Goal: Task Accomplishment & Management: Use online tool/utility

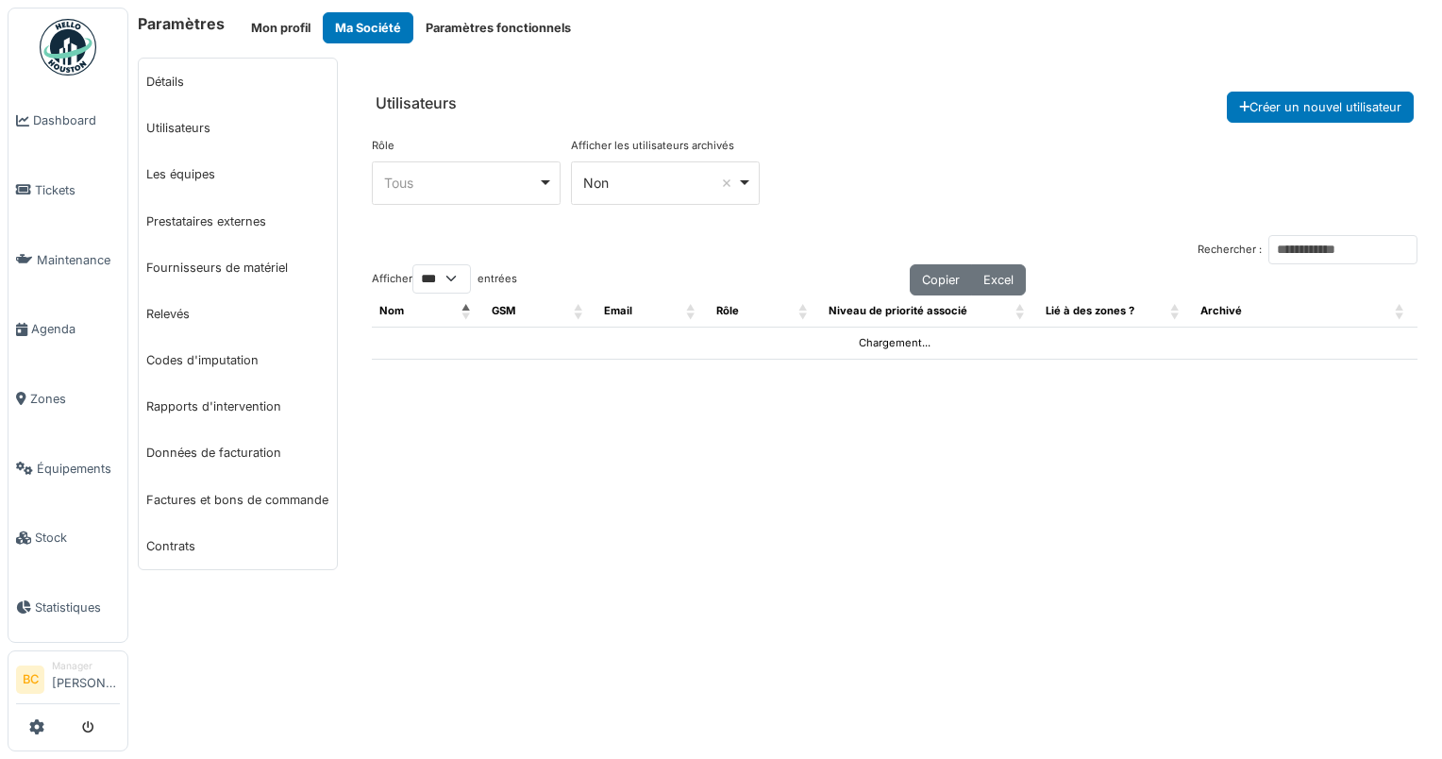
select select "***"
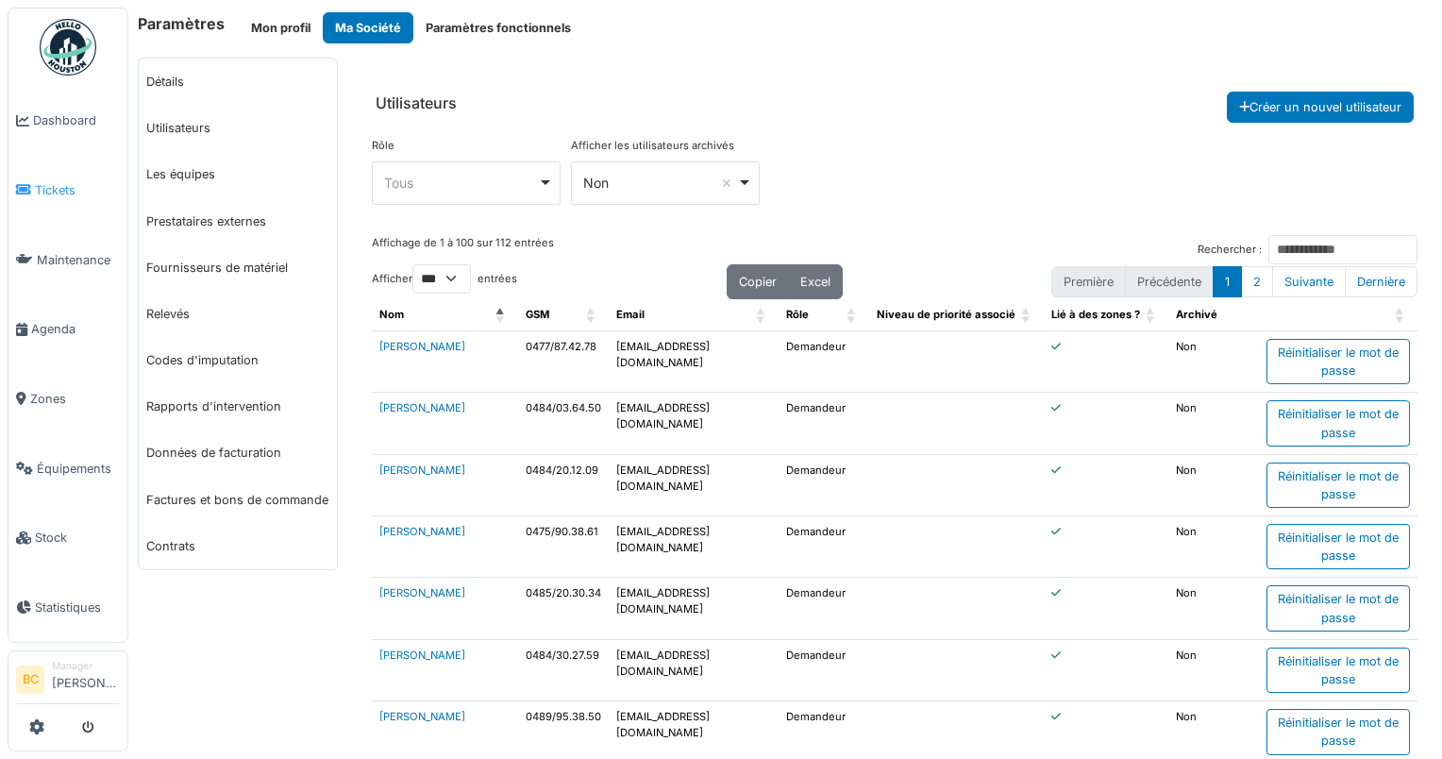
click at [57, 186] on span "Tickets" at bounding box center [77, 190] width 85 height 18
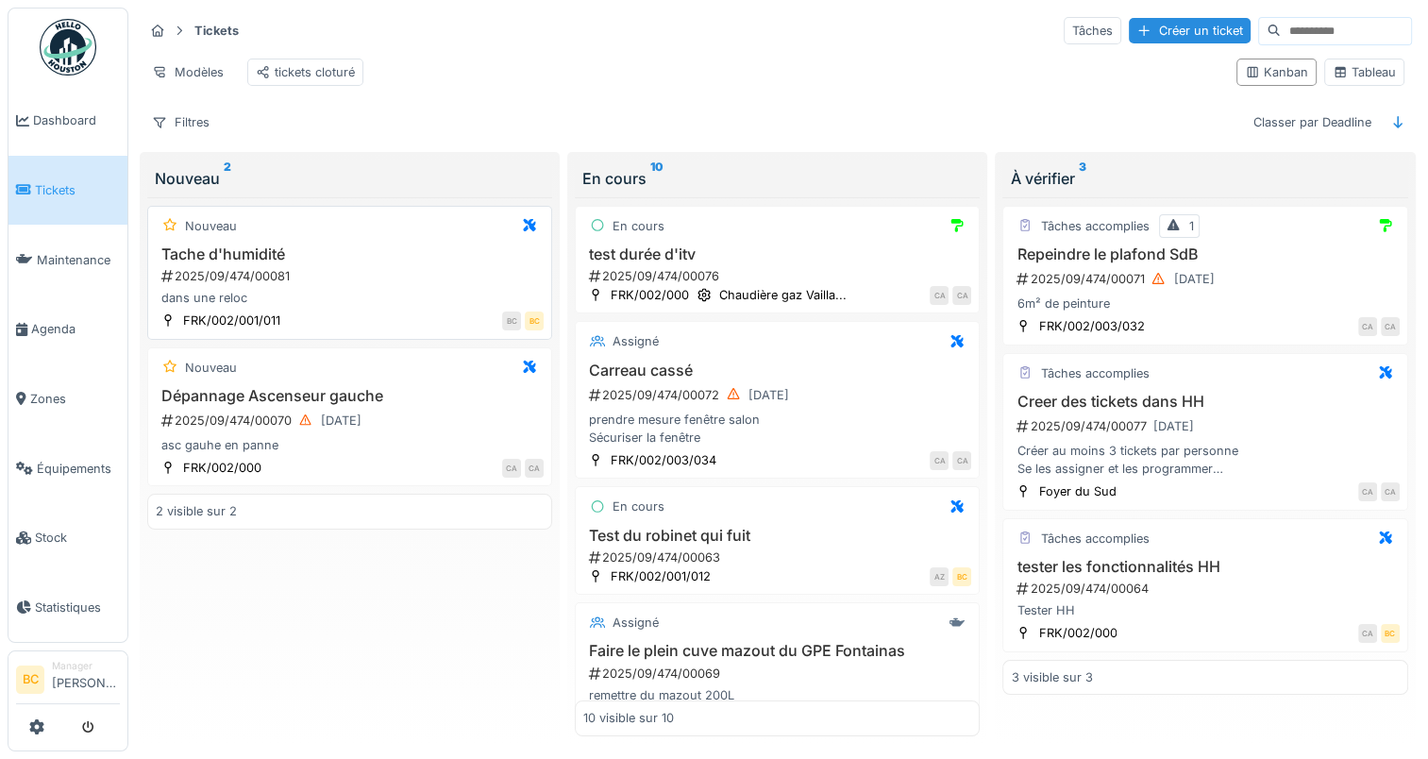
click at [348, 285] on div "2025/09/474/00081" at bounding box center [351, 276] width 384 height 18
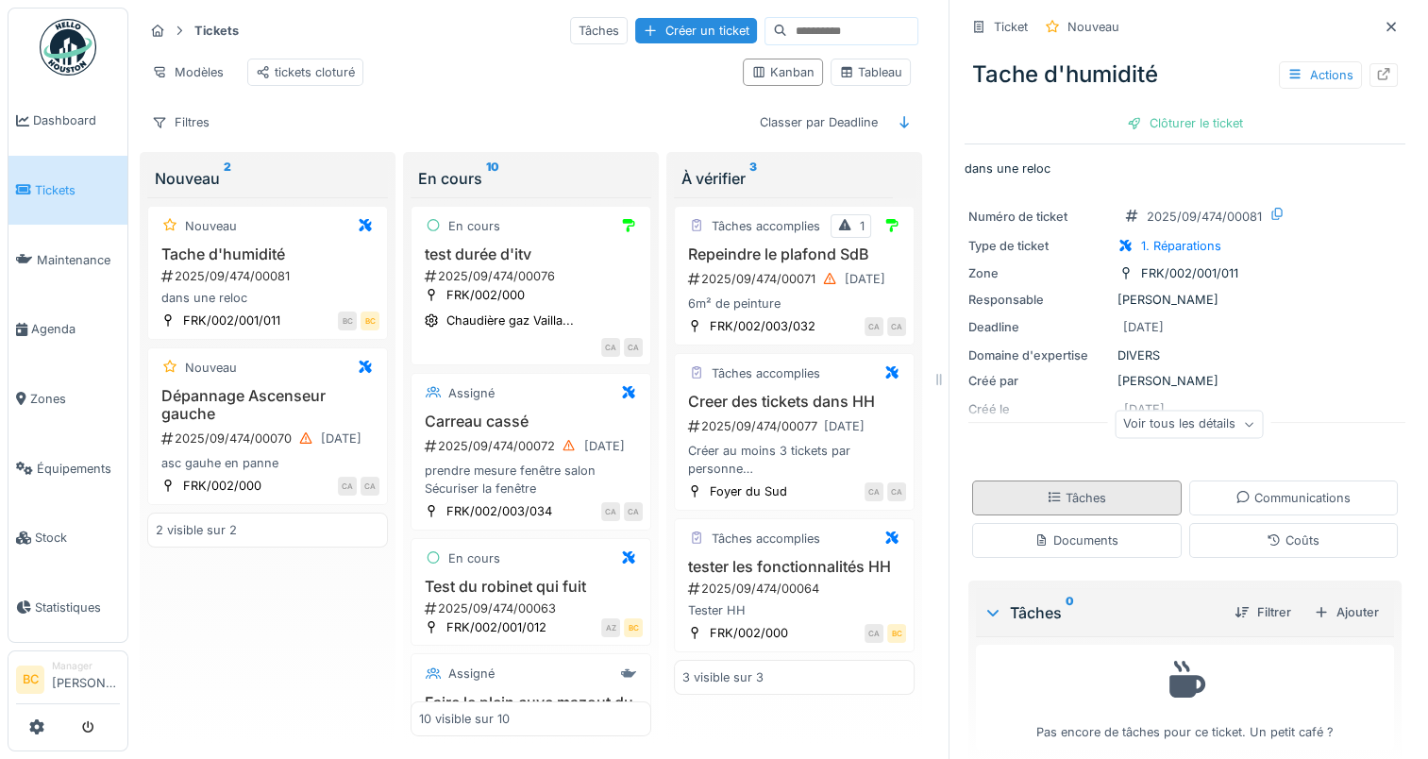
click at [1047, 491] on icon at bounding box center [1054, 497] width 15 height 12
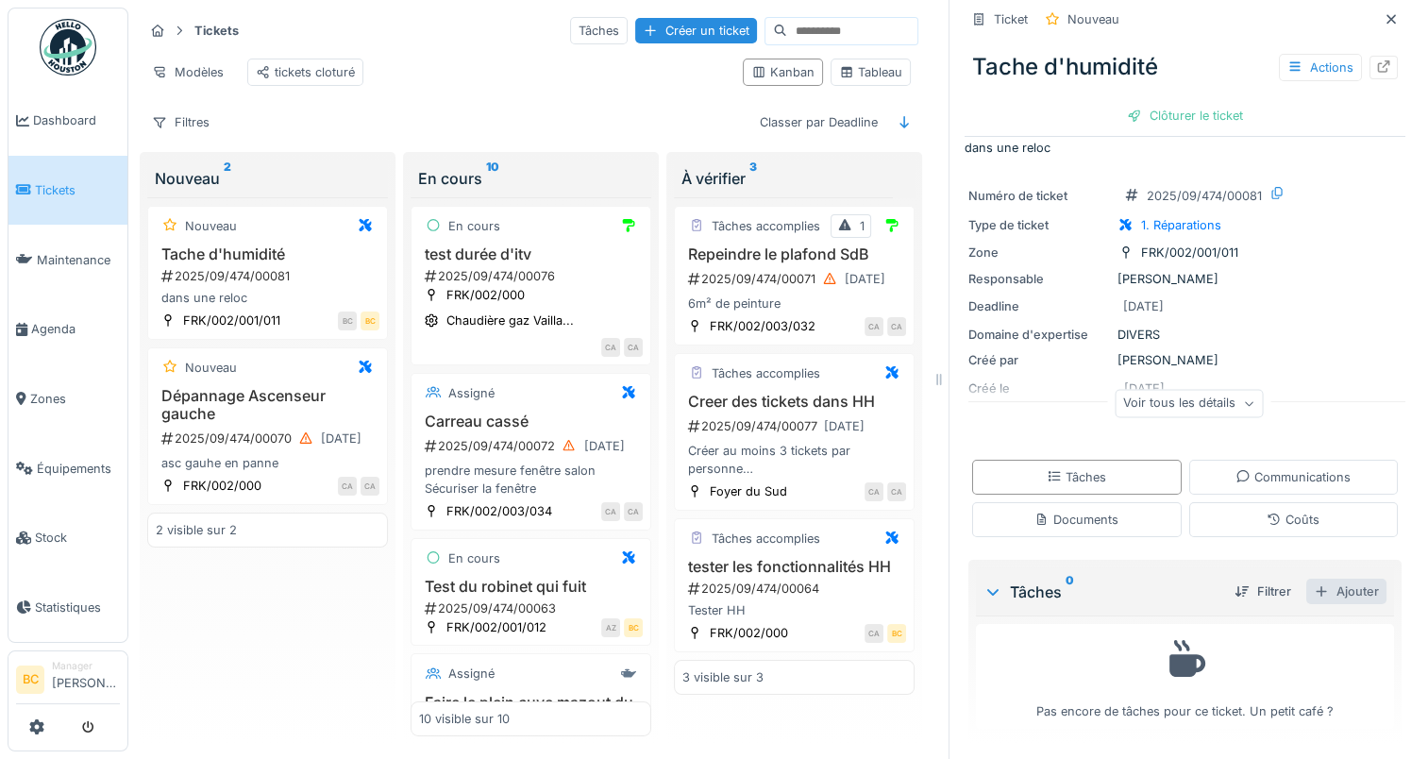
click at [1306, 578] on div "Ajouter" at bounding box center [1346, 590] width 80 height 25
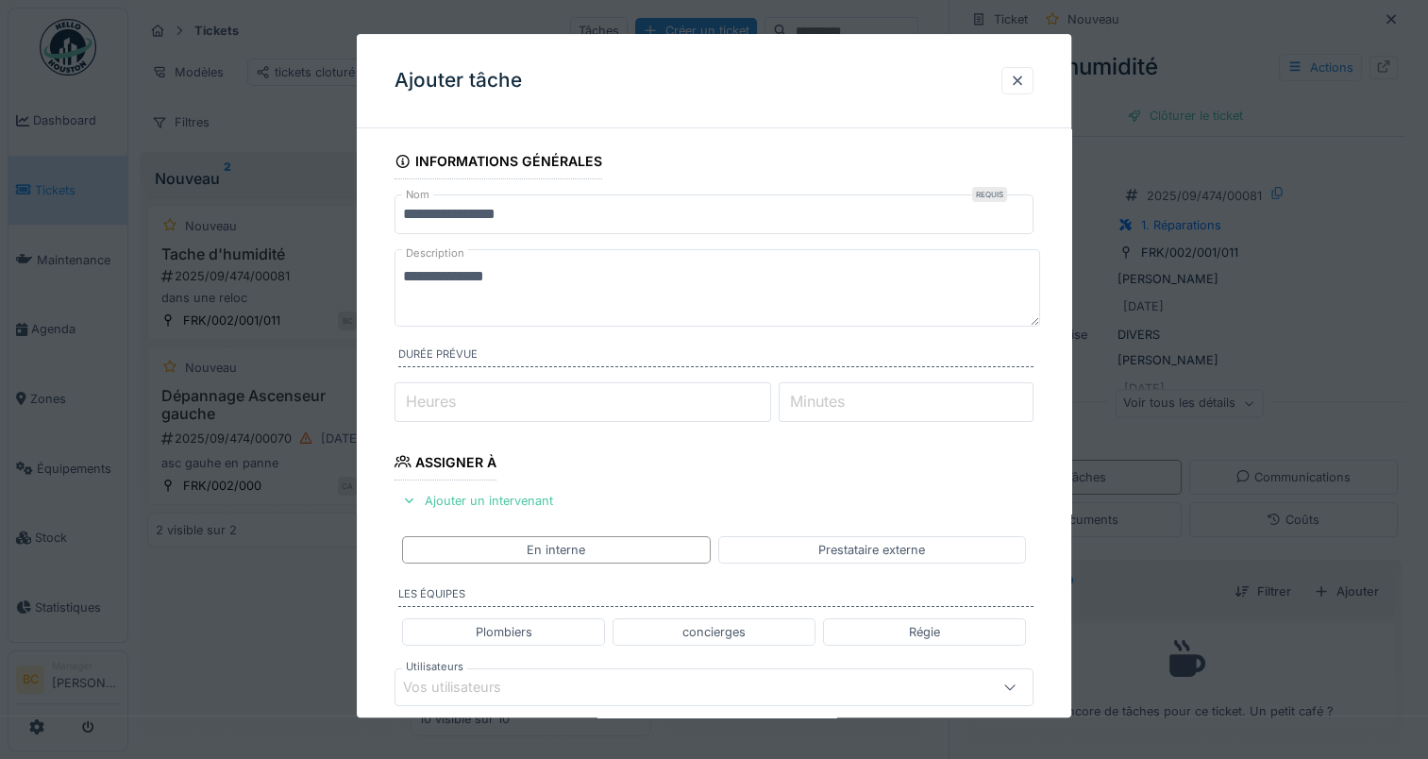
click at [528, 404] on input "Heures" at bounding box center [582, 402] width 377 height 40
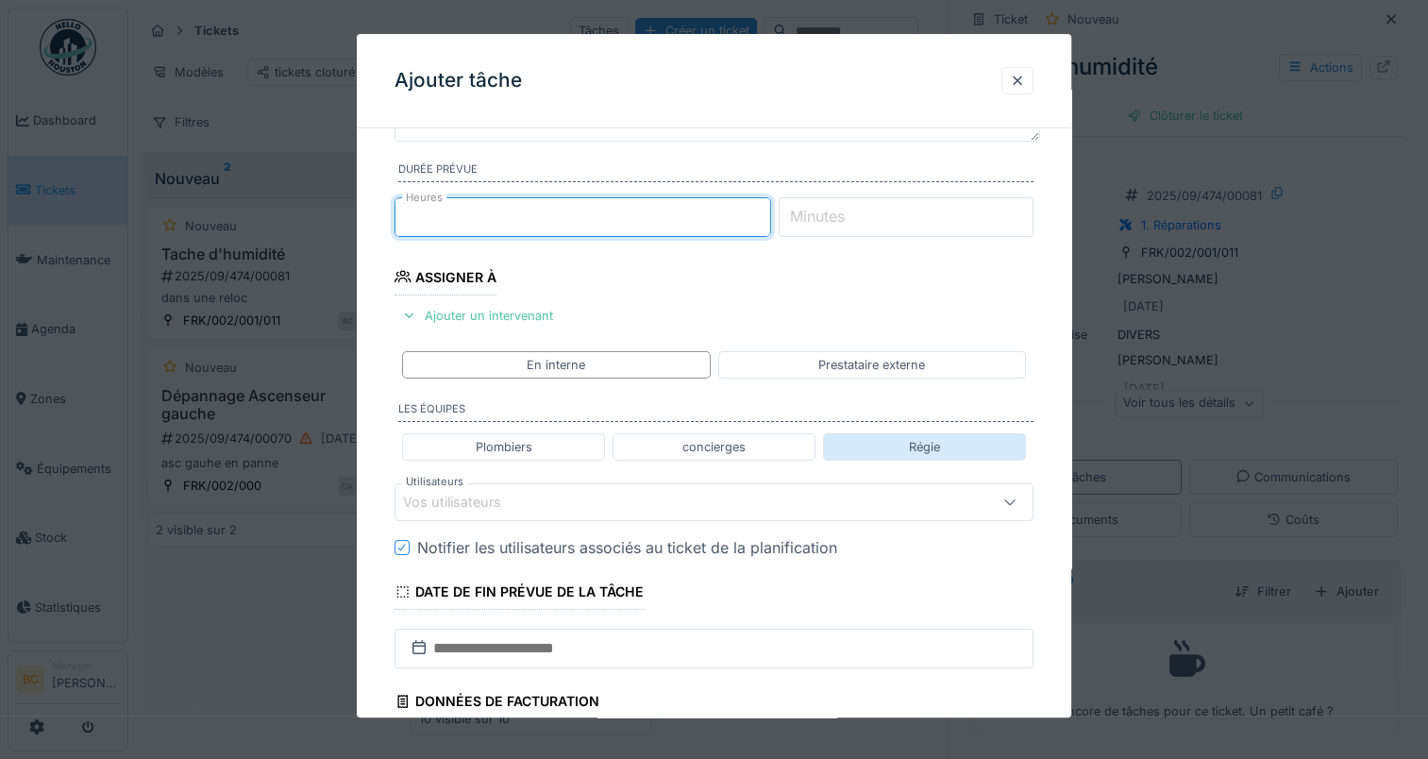
scroll to position [189, 0]
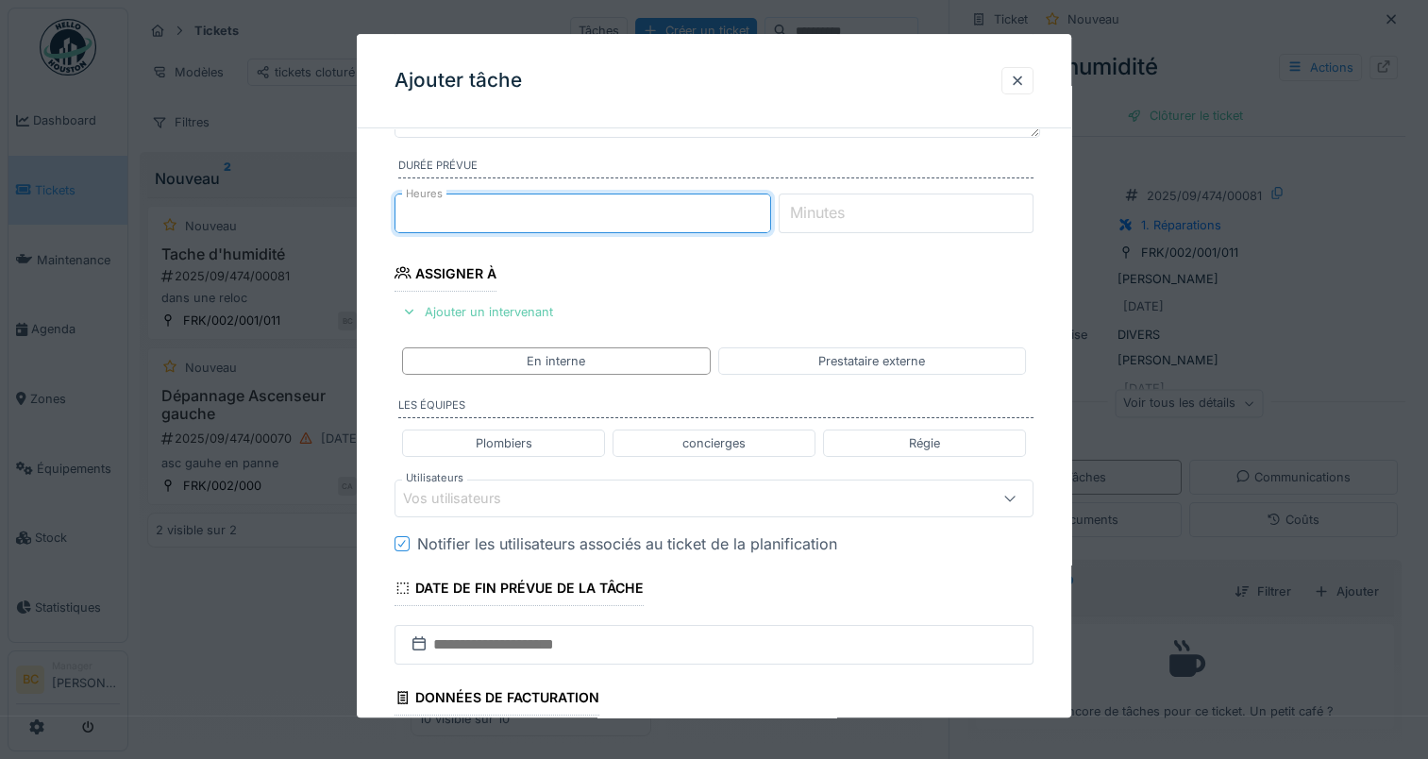
type input "*"
click at [482, 314] on div "Ajouter un intervenant" at bounding box center [477, 311] width 166 height 25
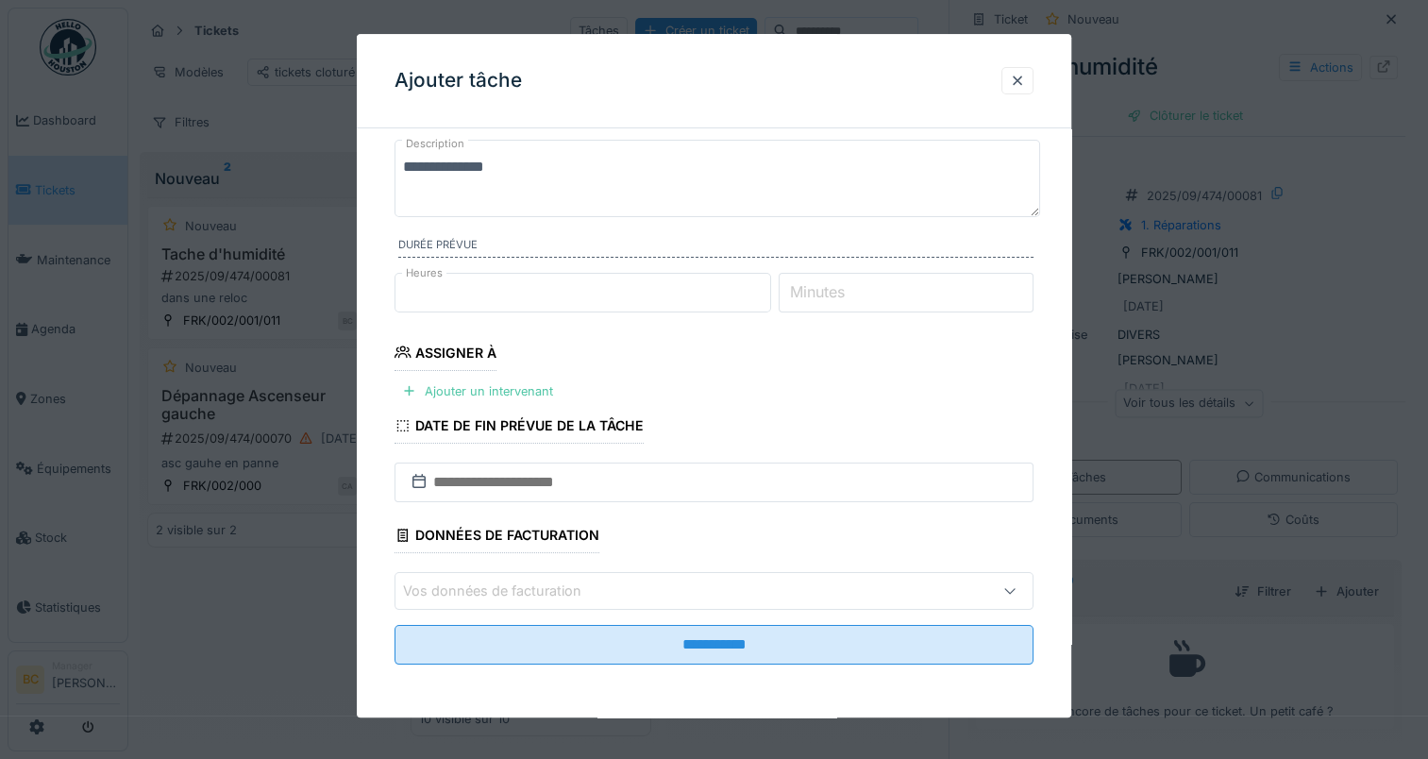
scroll to position [107, 0]
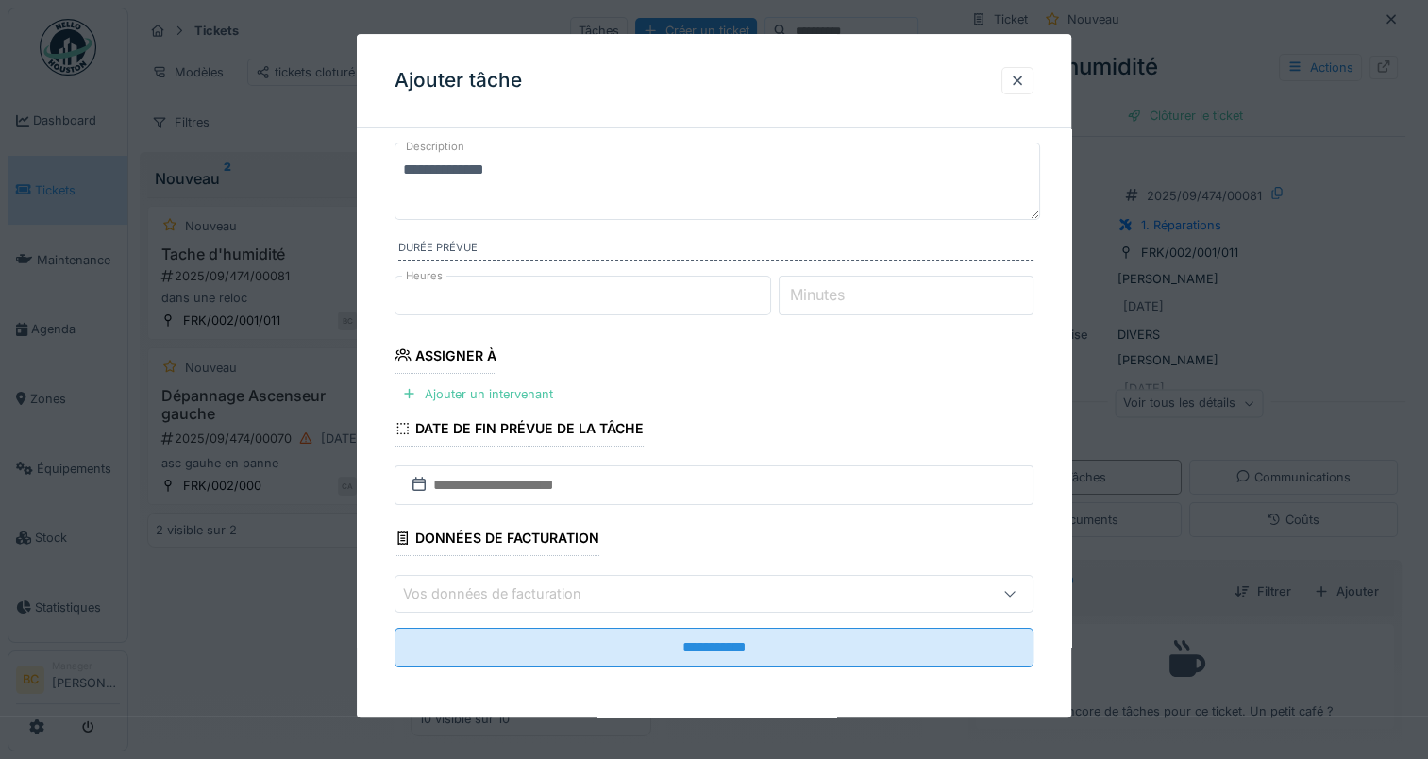
click at [469, 292] on input "*" at bounding box center [582, 296] width 377 height 40
click at [518, 394] on div "Ajouter un intervenant" at bounding box center [477, 393] width 166 height 25
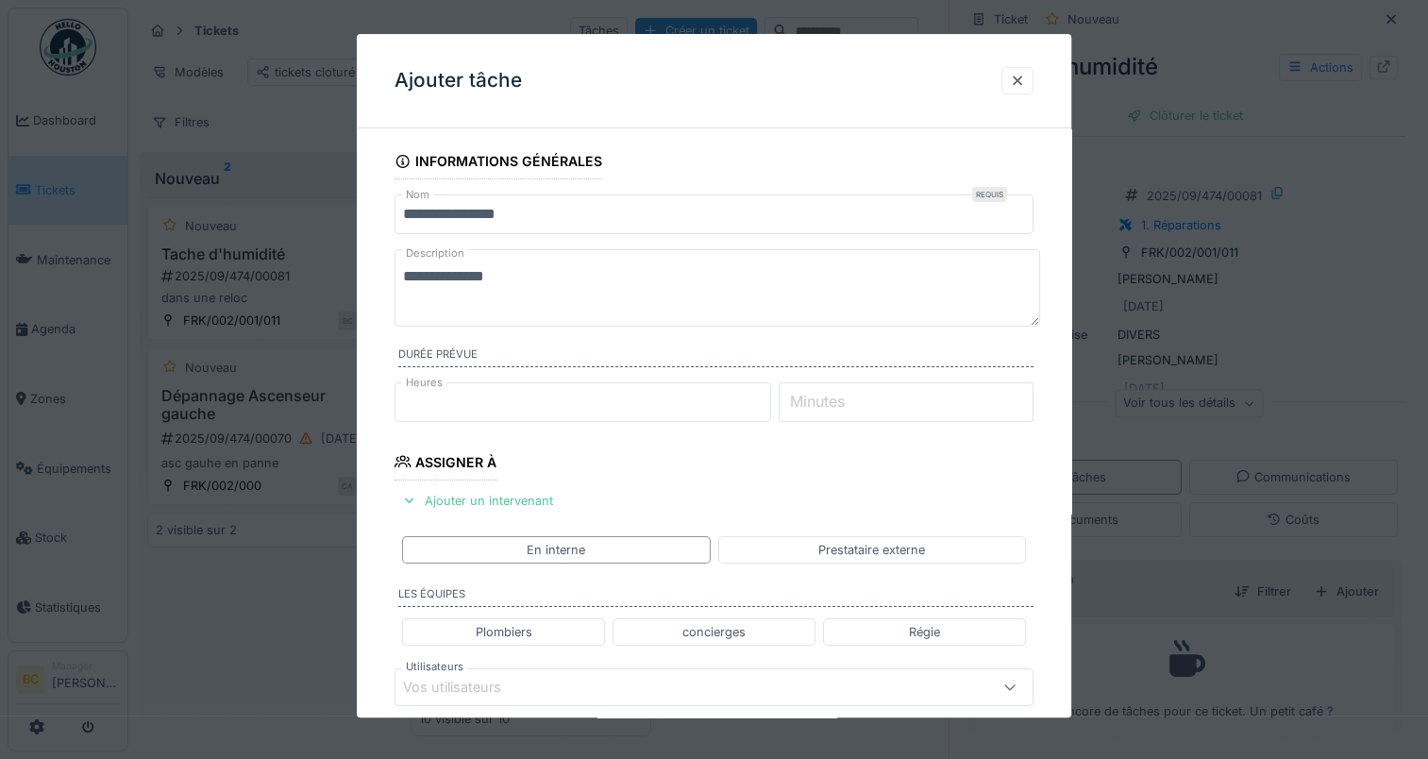
scroll to position [189, 0]
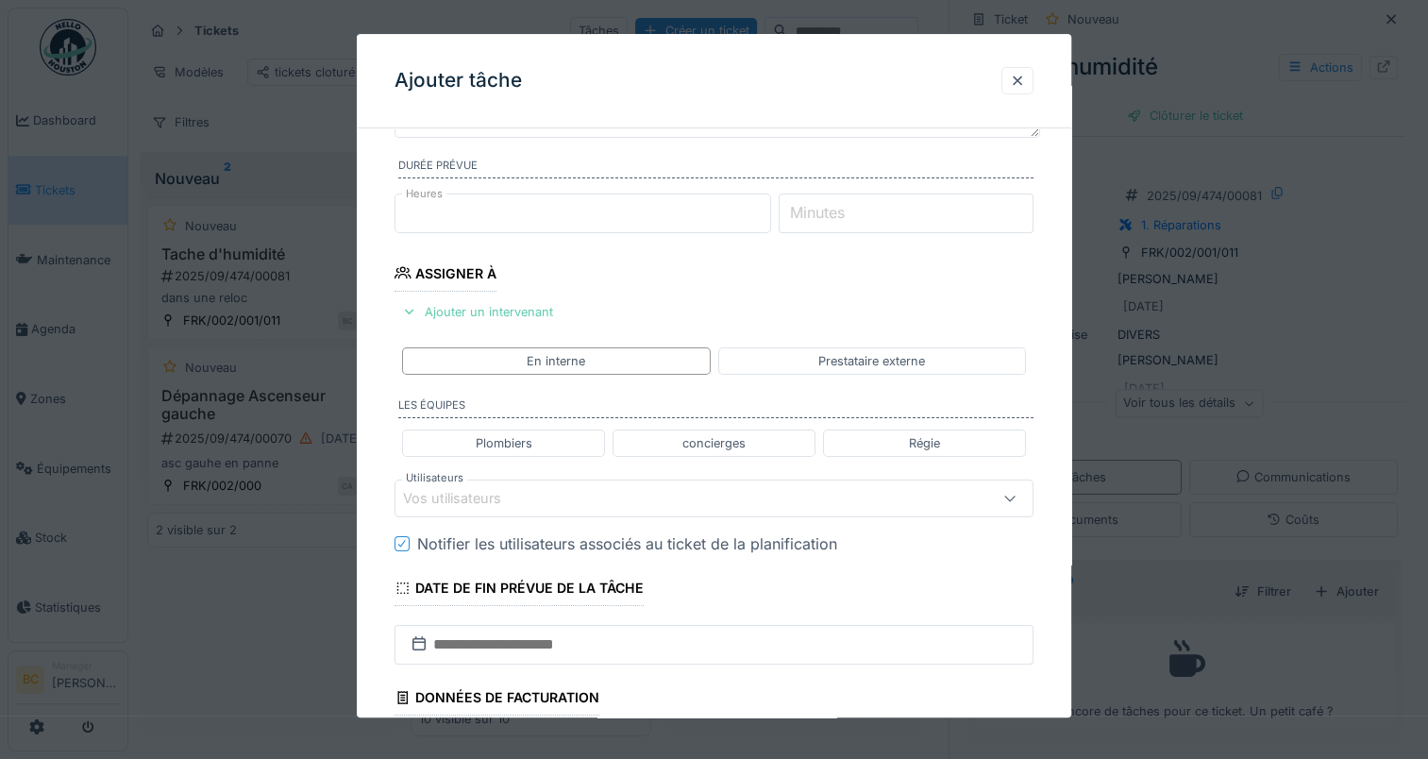
click at [500, 310] on div "Ajouter un intervenant" at bounding box center [477, 311] width 166 height 25
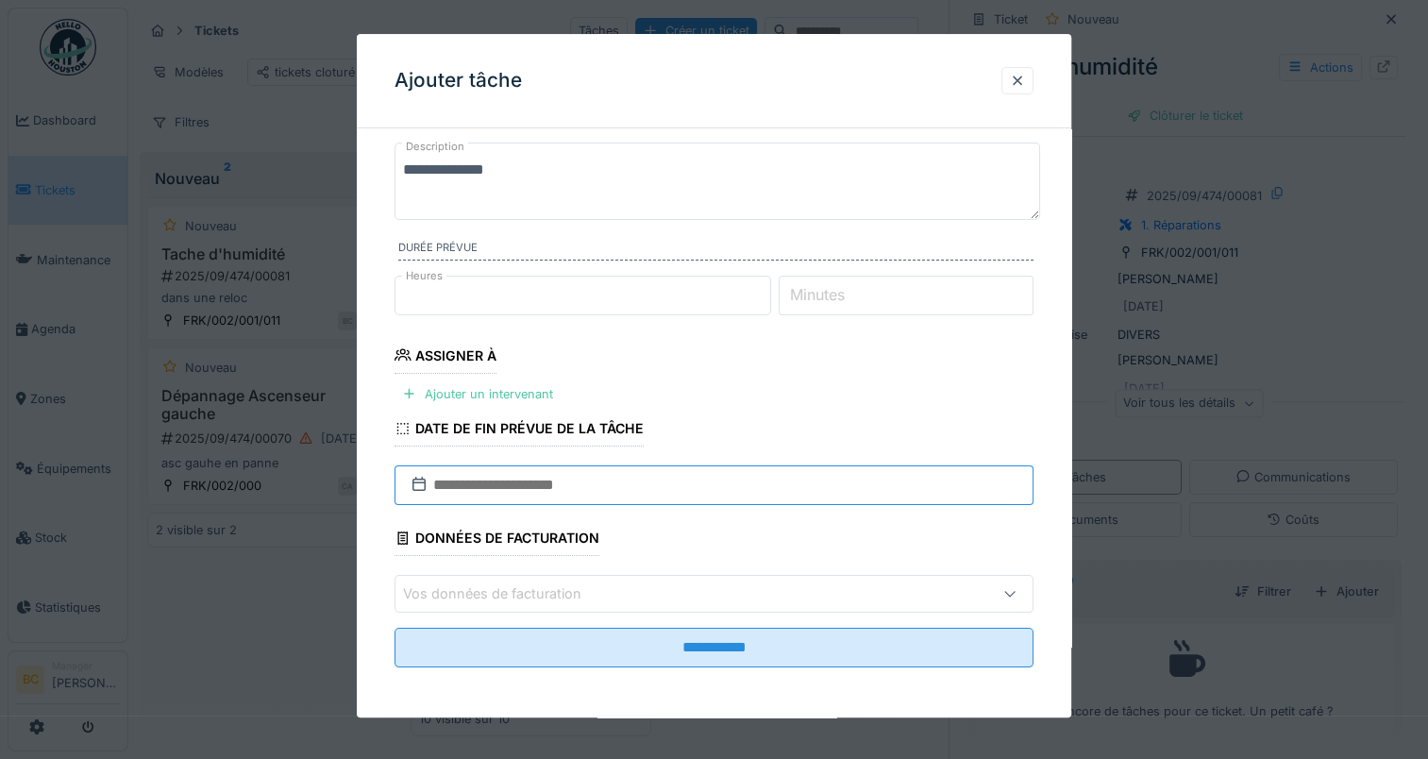
click at [676, 487] on input "text" at bounding box center [713, 485] width 639 height 40
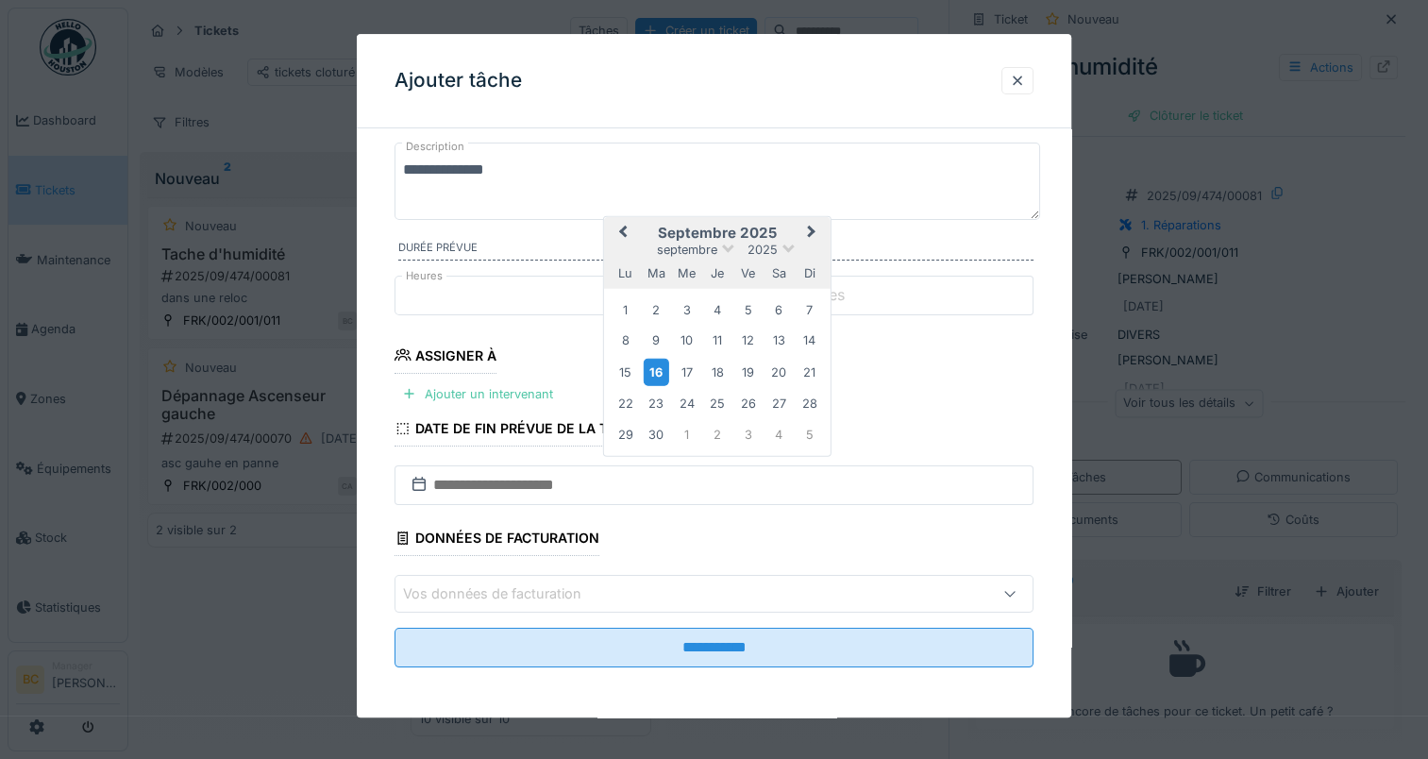
click at [656, 366] on div "16" at bounding box center [656, 371] width 25 height 27
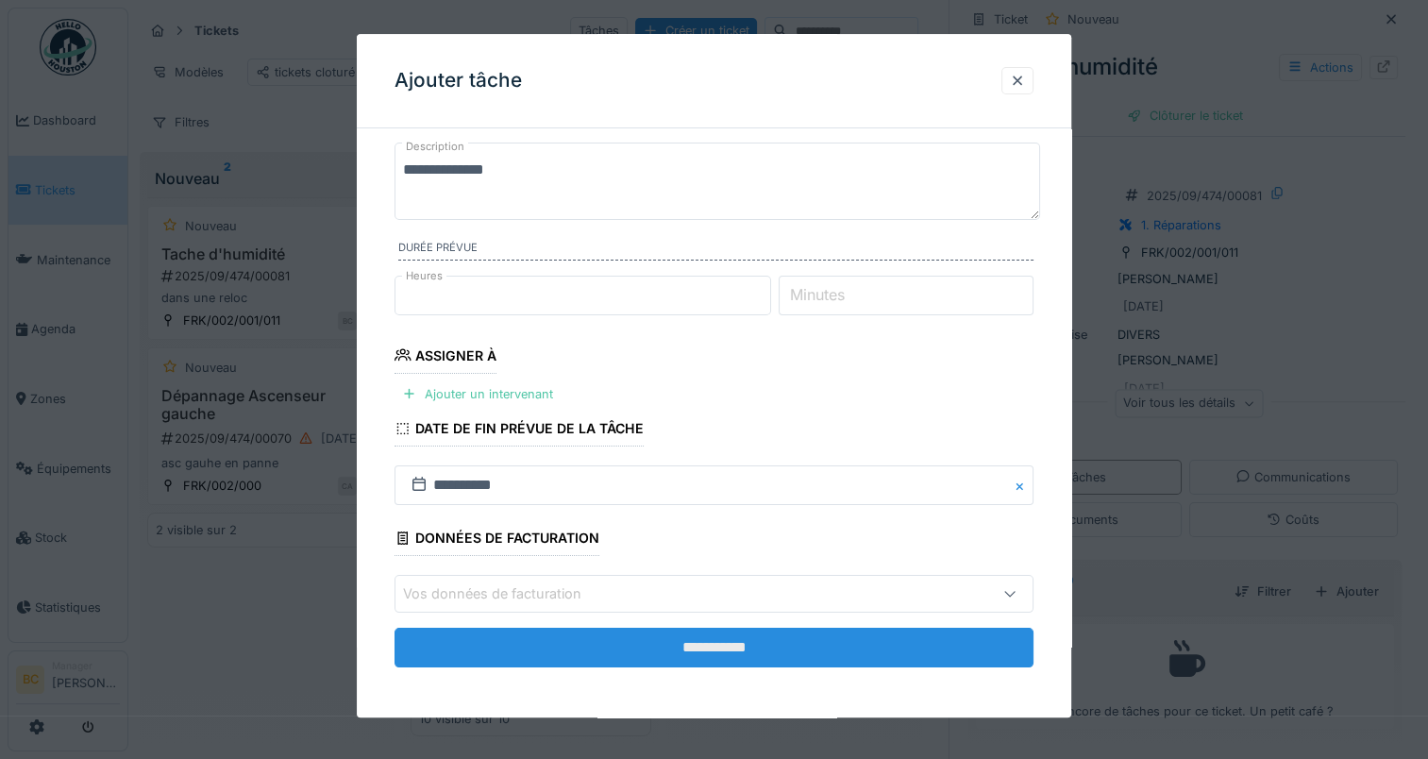
click at [746, 645] on input "**********" at bounding box center [713, 648] width 639 height 40
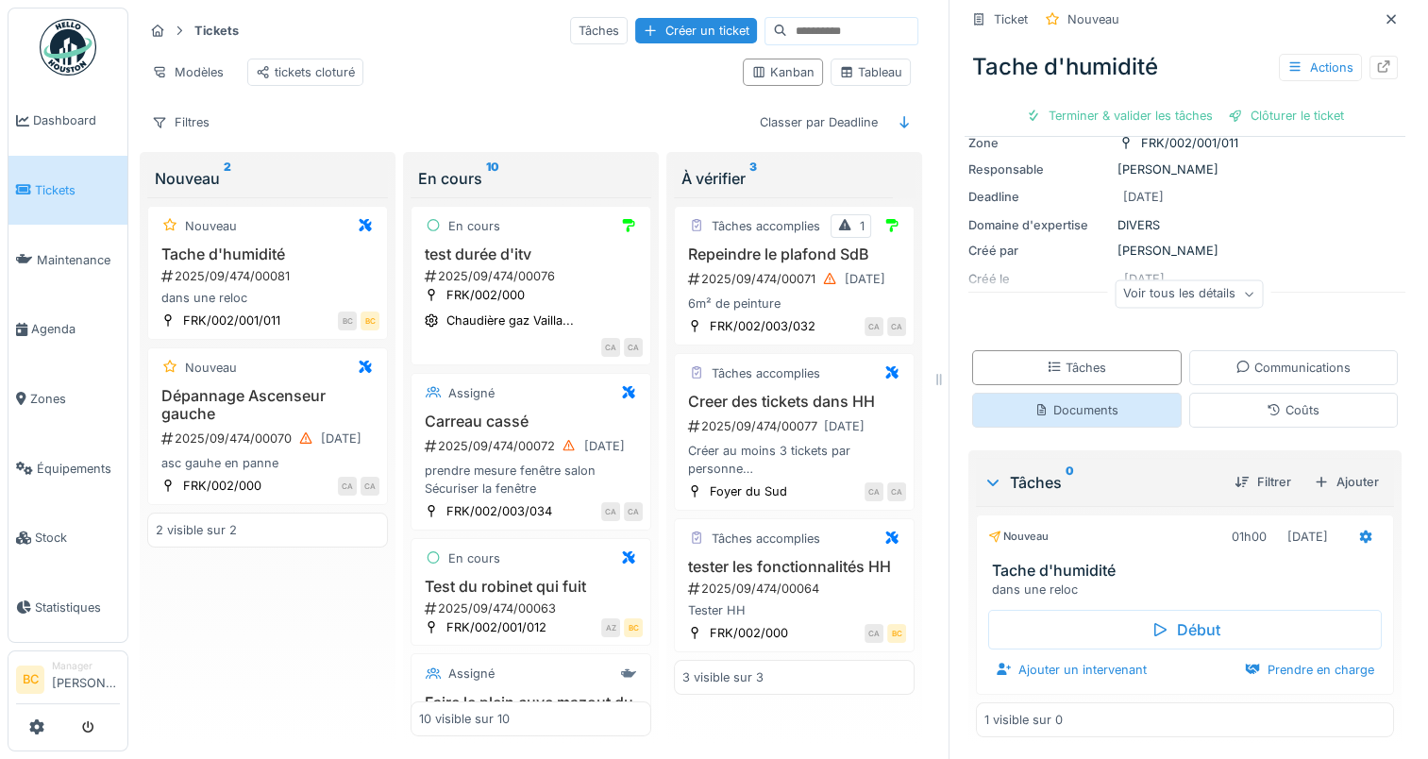
scroll to position [131, 0]
click at [1266, 657] on div "Prendre en charge" at bounding box center [1309, 668] width 144 height 25
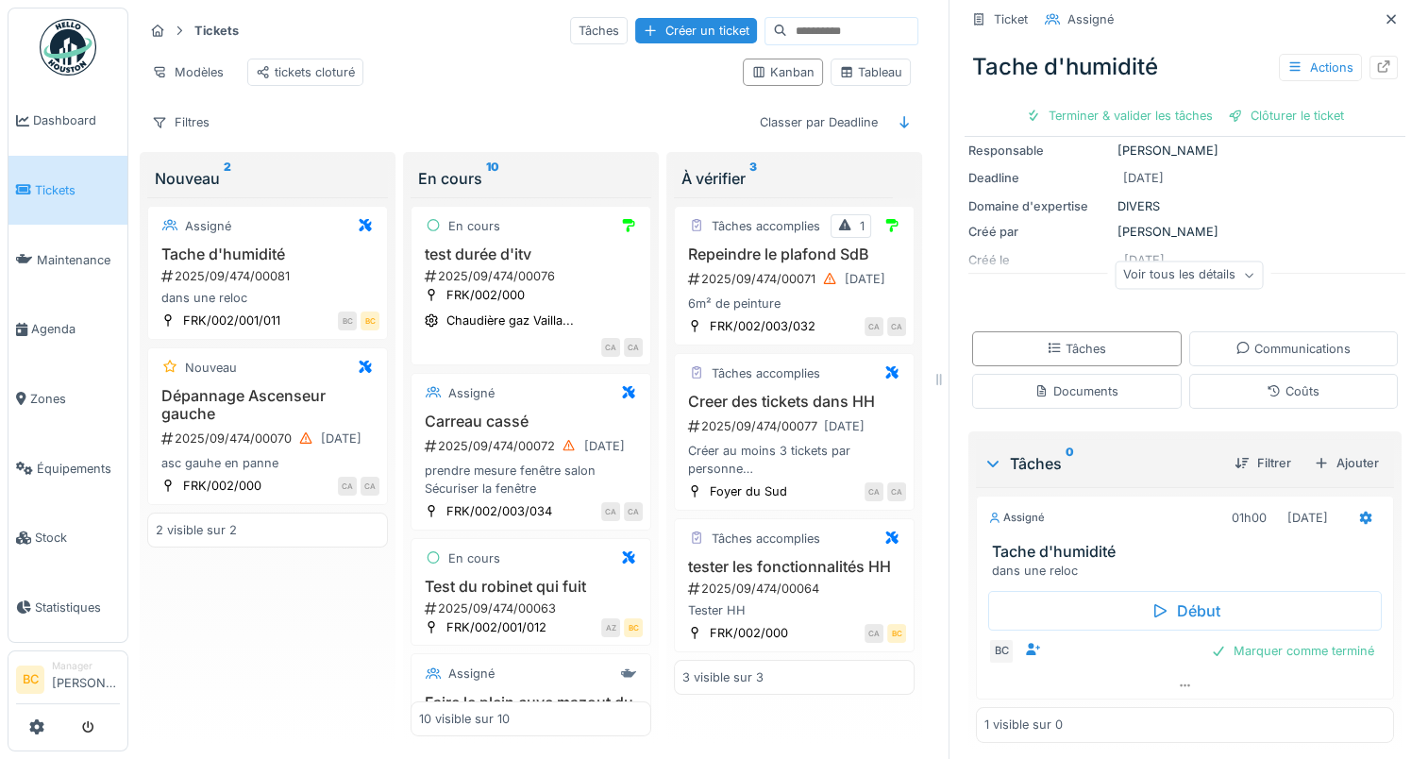
scroll to position [155, 0]
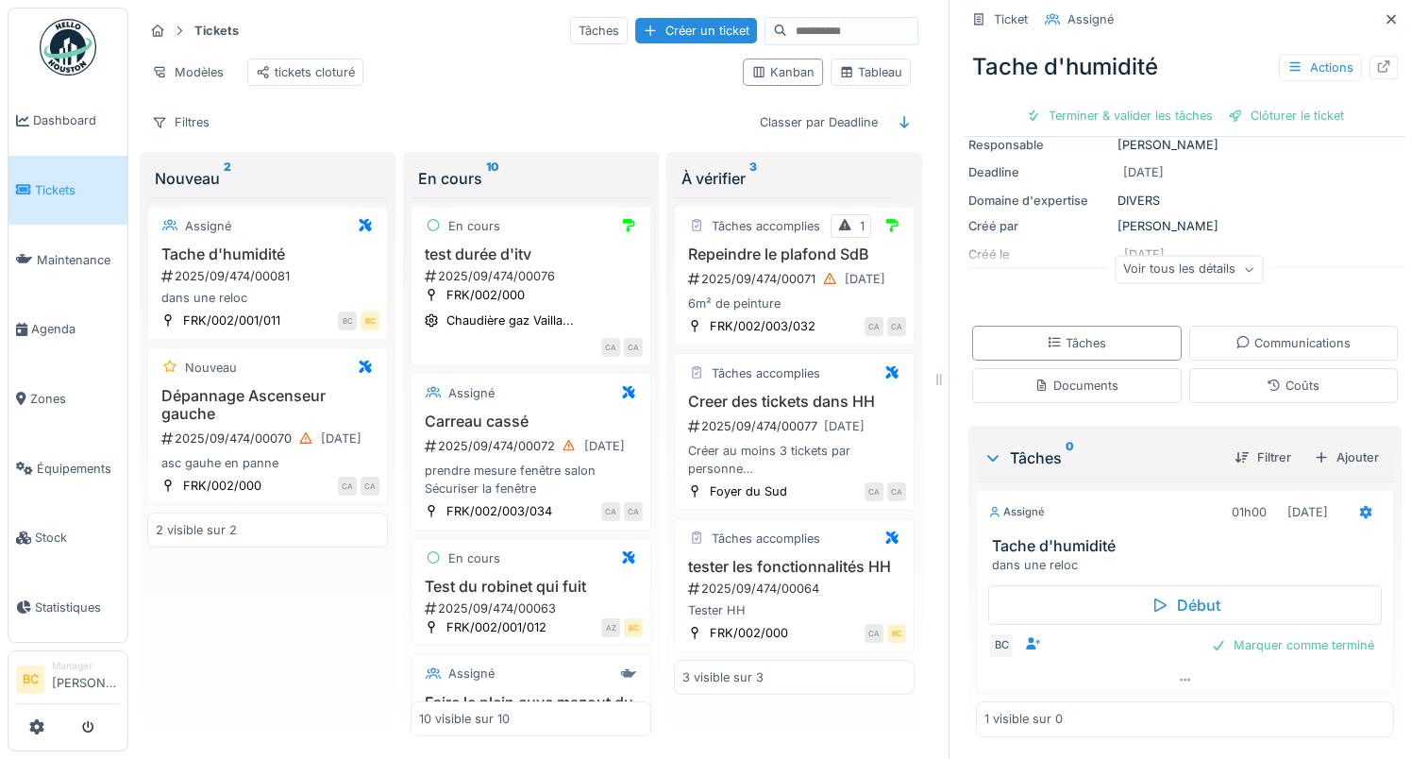
click at [1004, 537] on h3 "Tache d'humidité" at bounding box center [1189, 546] width 394 height 18
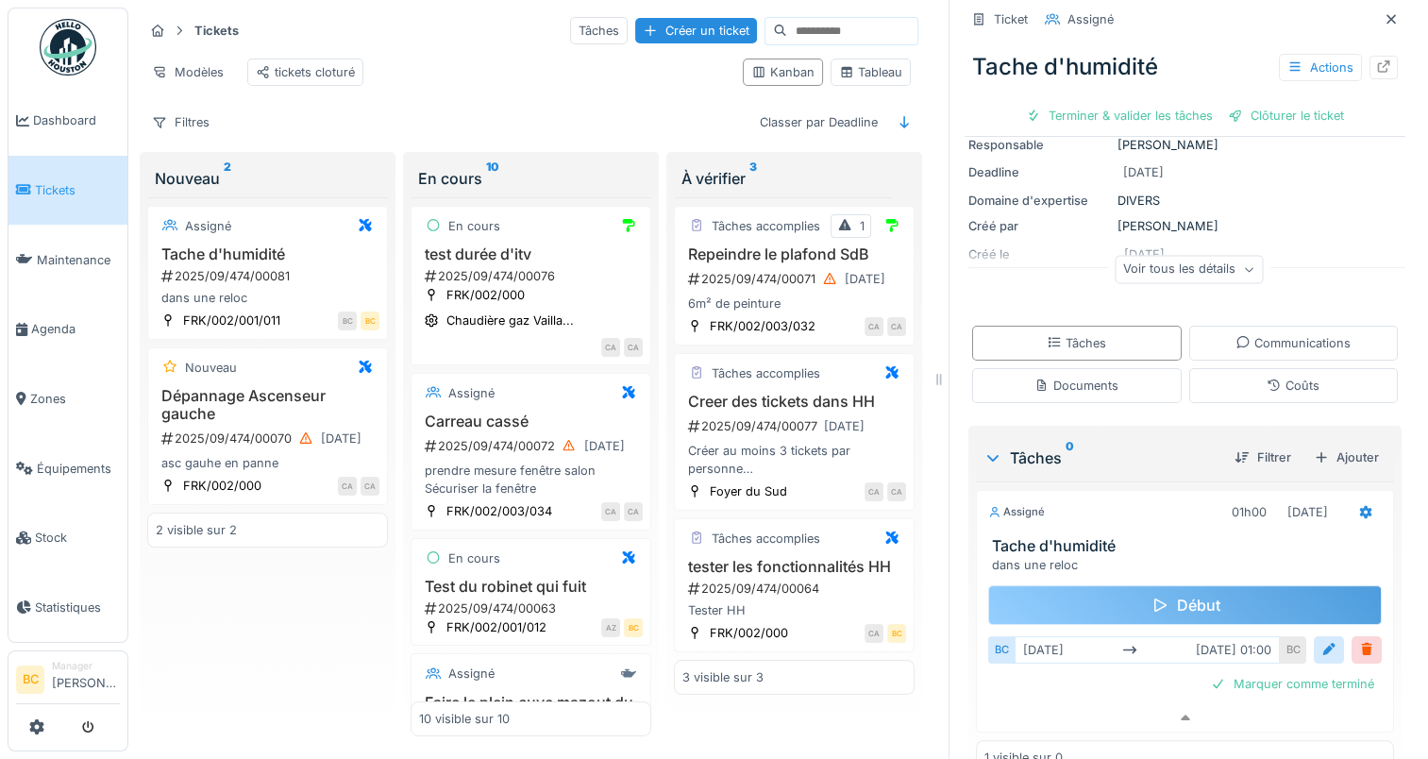
click at [1150, 597] on icon at bounding box center [1159, 604] width 19 height 15
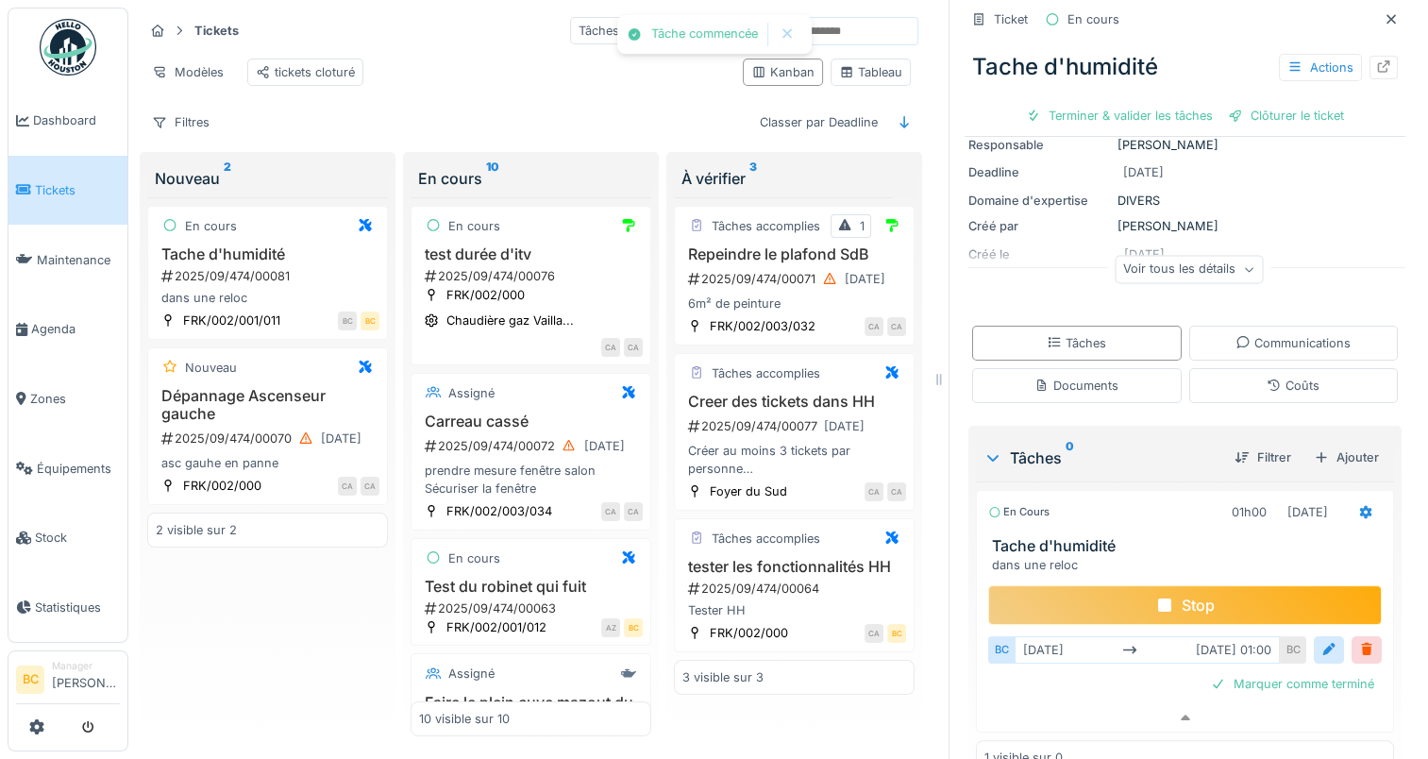
click at [1158, 598] on icon at bounding box center [1164, 604] width 13 height 13
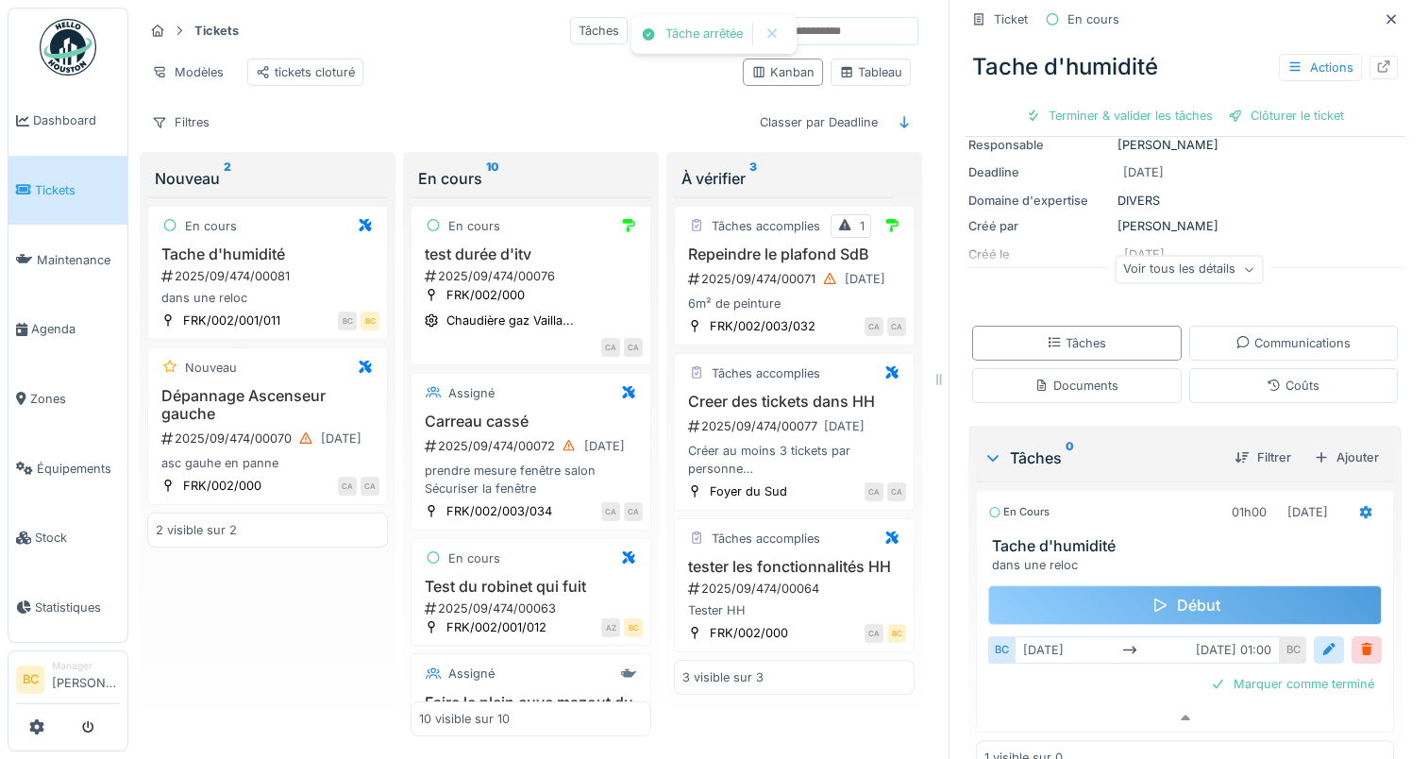
scroll to position [180, 0]
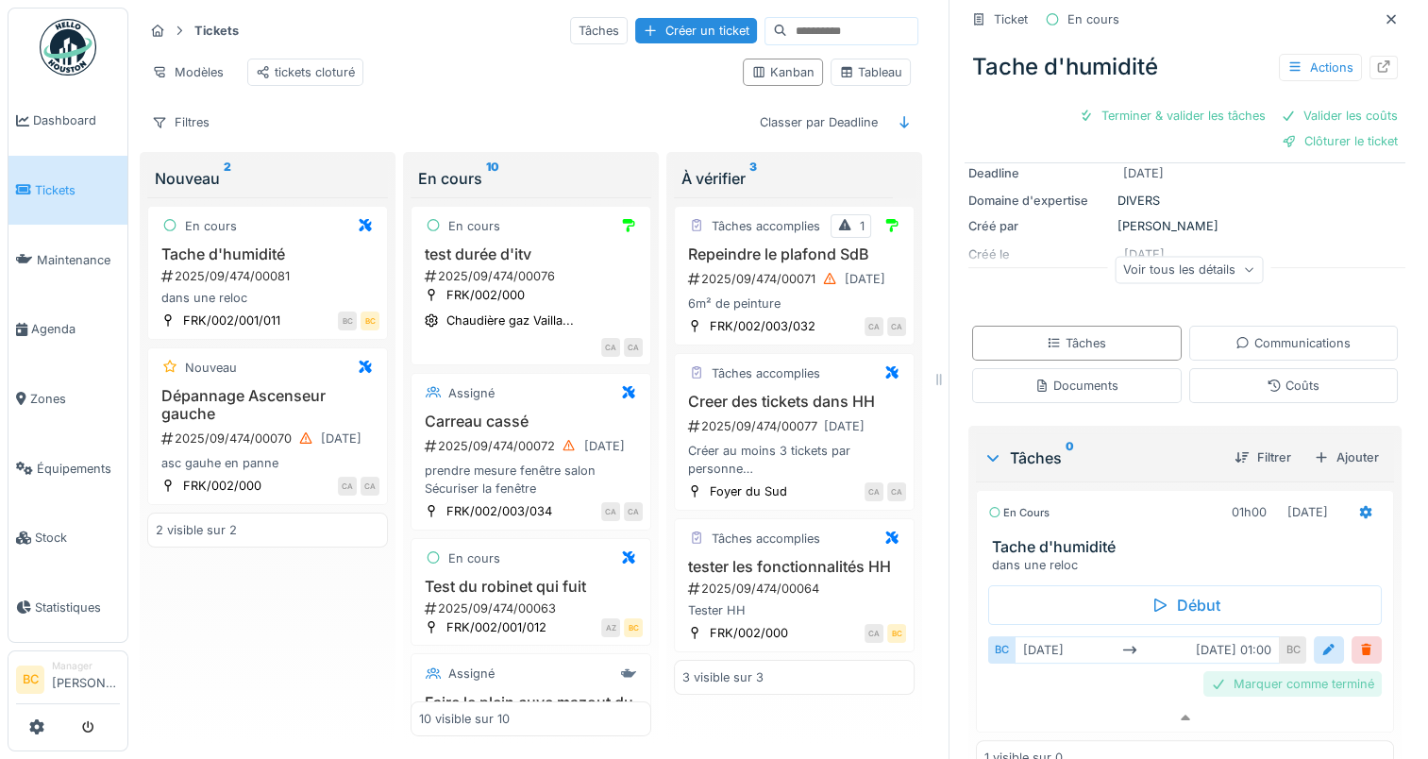
click at [1255, 671] on div "Marquer comme terminé" at bounding box center [1292, 683] width 178 height 25
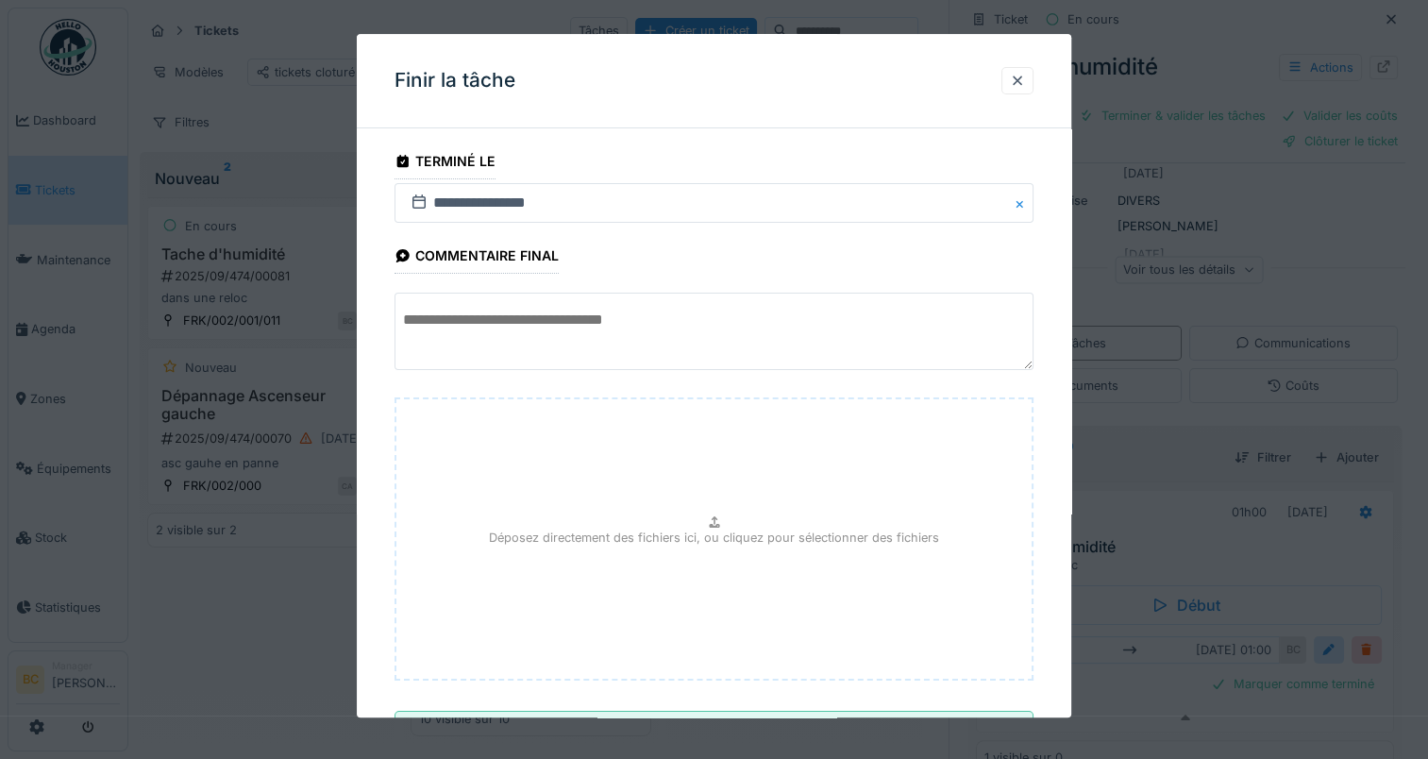
click at [528, 330] on textarea at bounding box center [713, 331] width 639 height 77
click at [444, 327] on textarea "****" at bounding box center [713, 331] width 639 height 77
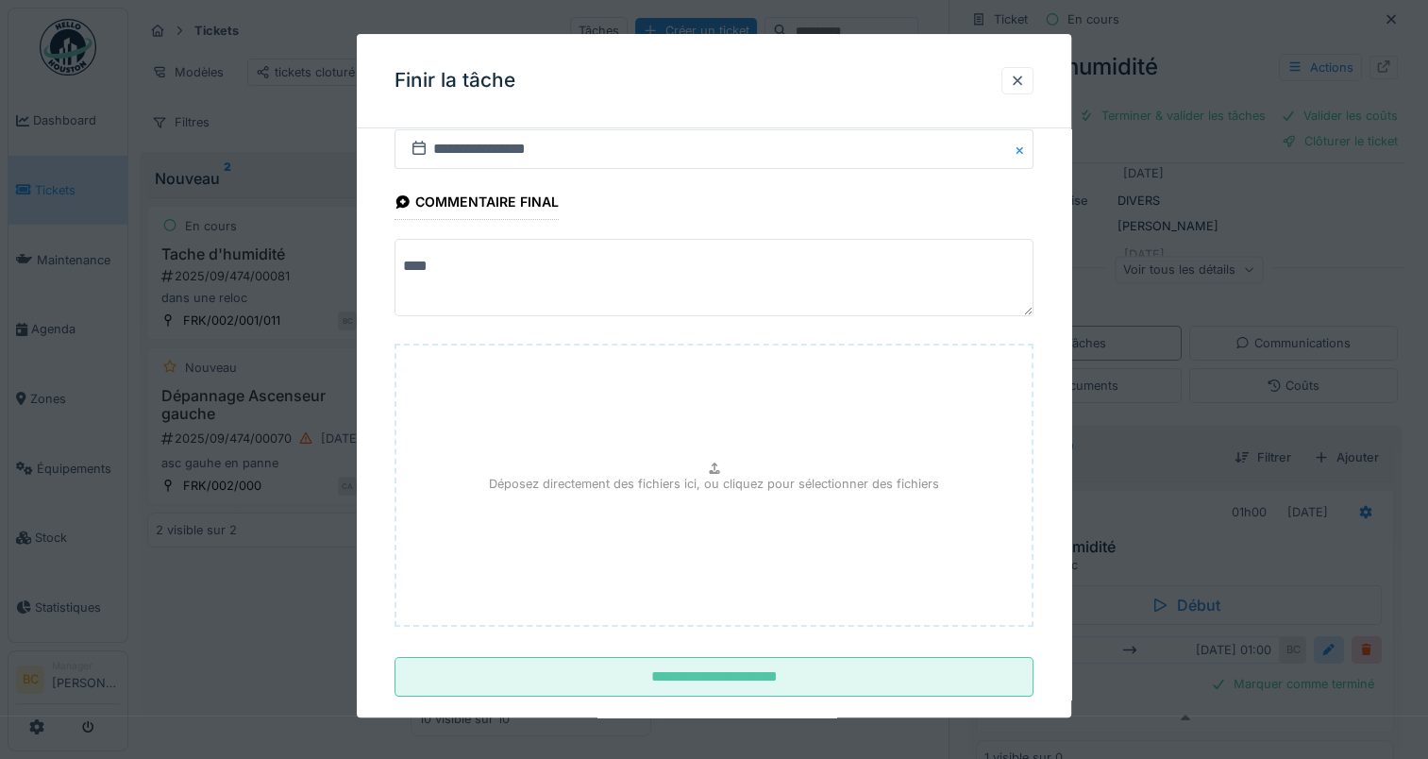
scroll to position [84, 0]
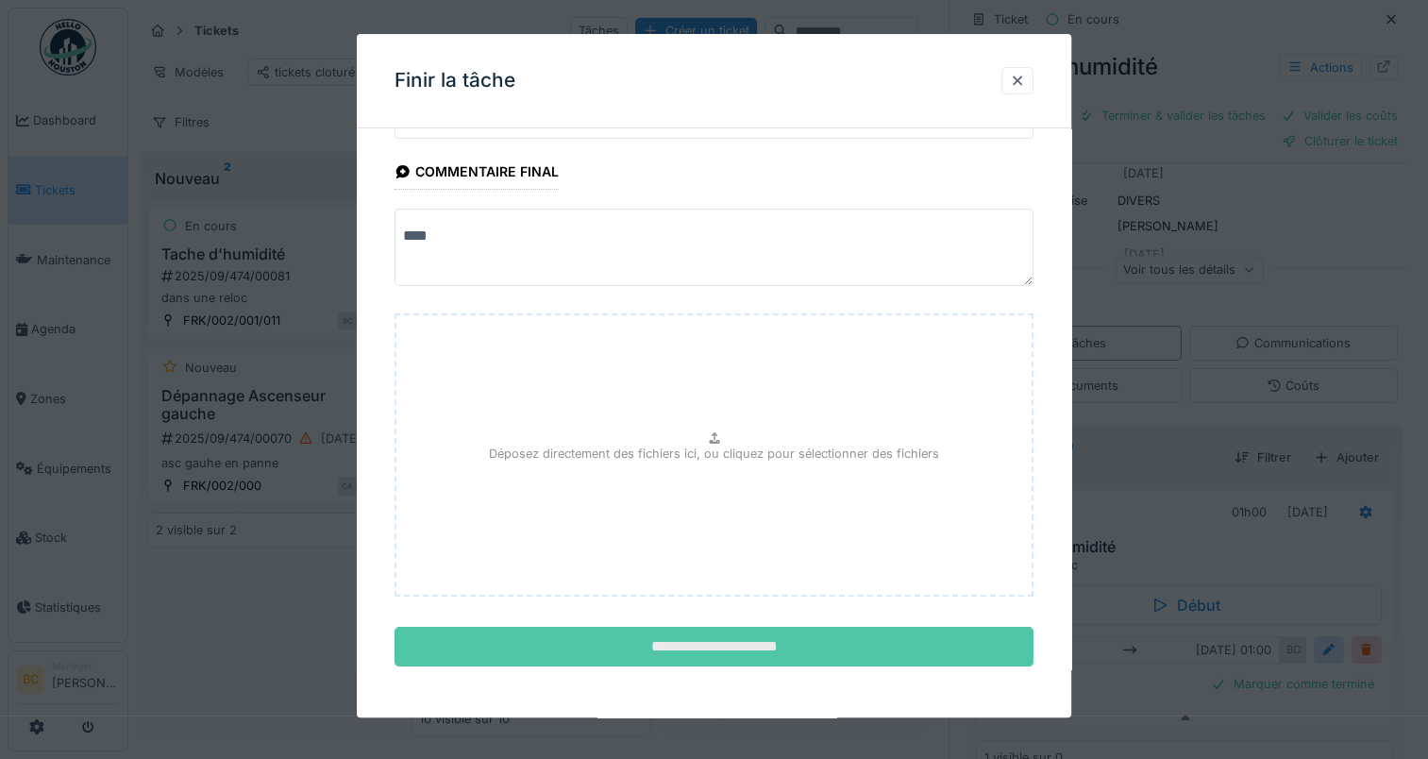
type textarea "****"
click at [753, 640] on input "**********" at bounding box center [713, 648] width 639 height 40
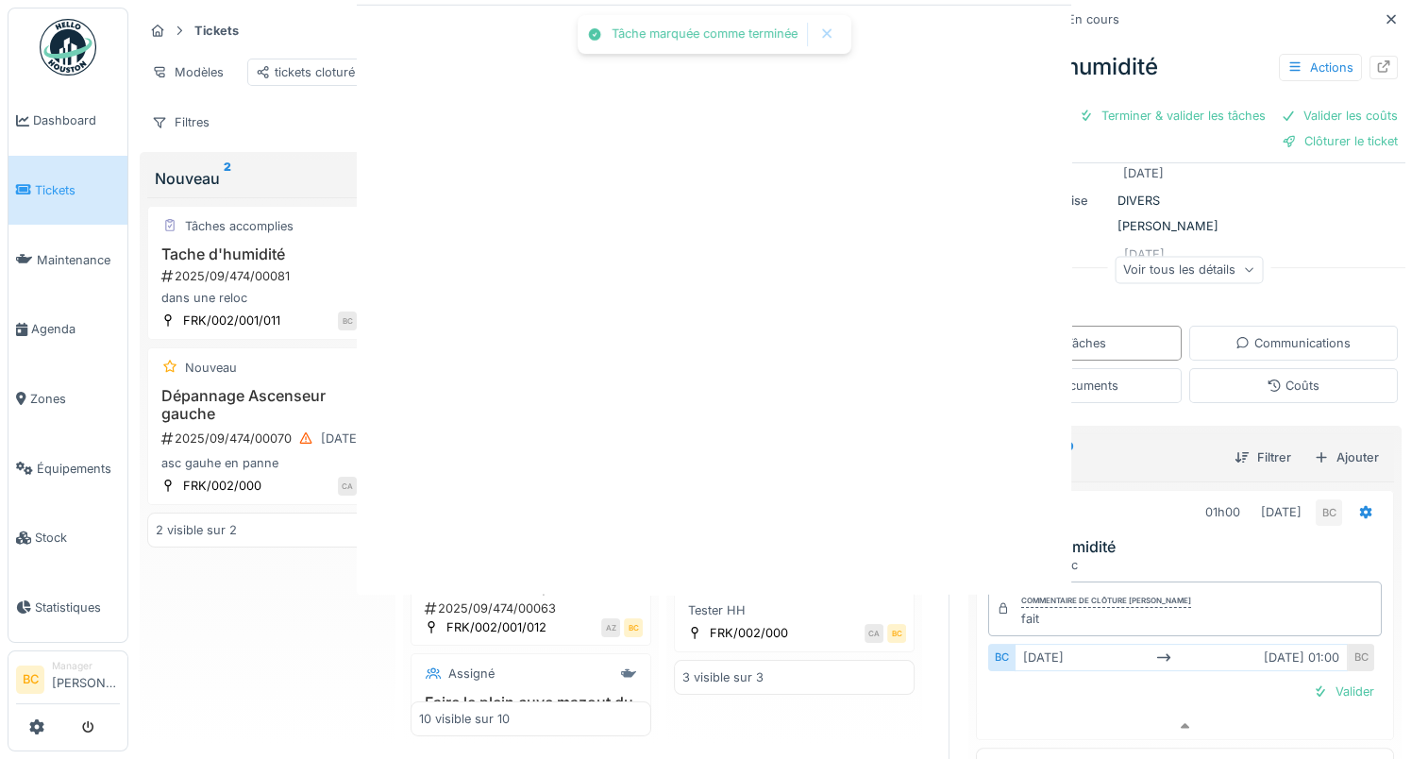
scroll to position [0, 0]
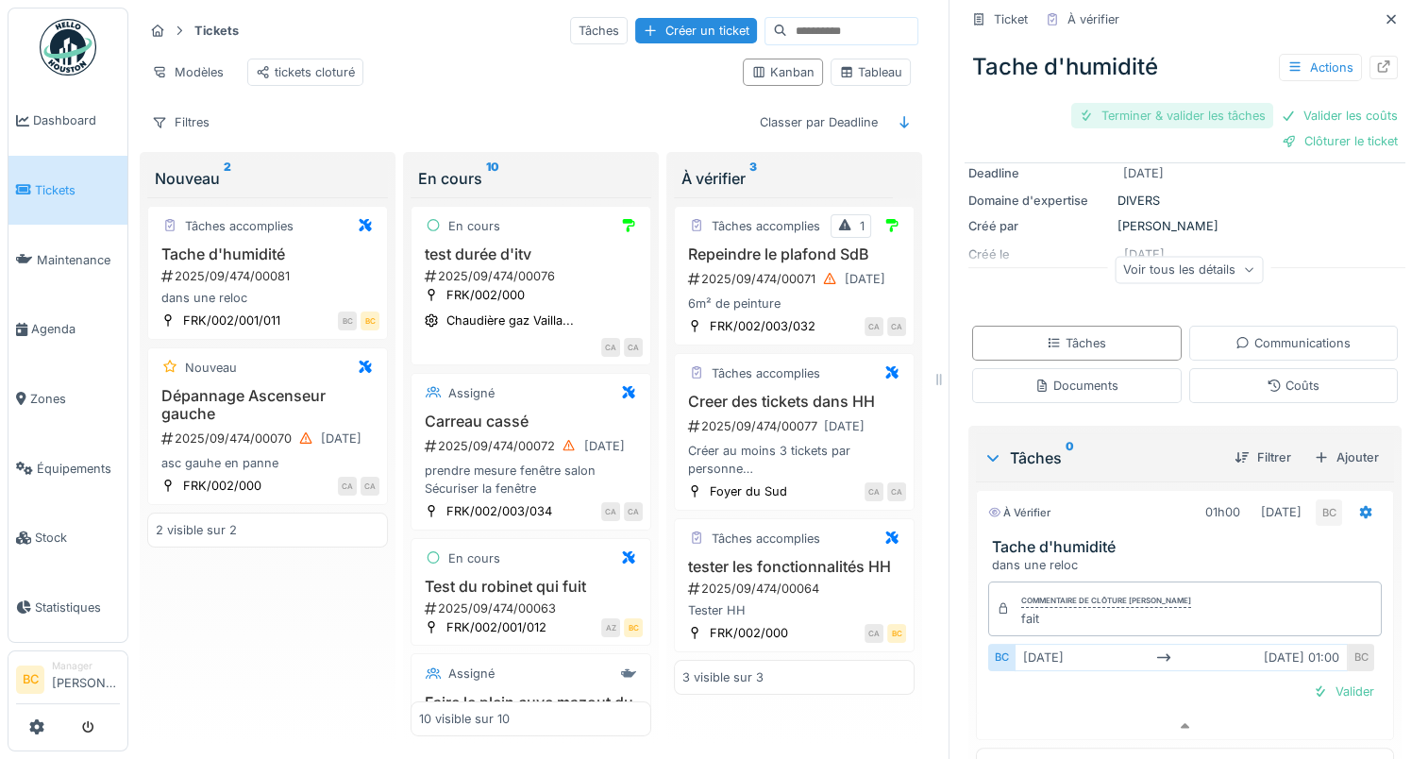
click at [1155, 104] on div "Terminer & valider les tâches" at bounding box center [1172, 115] width 202 height 25
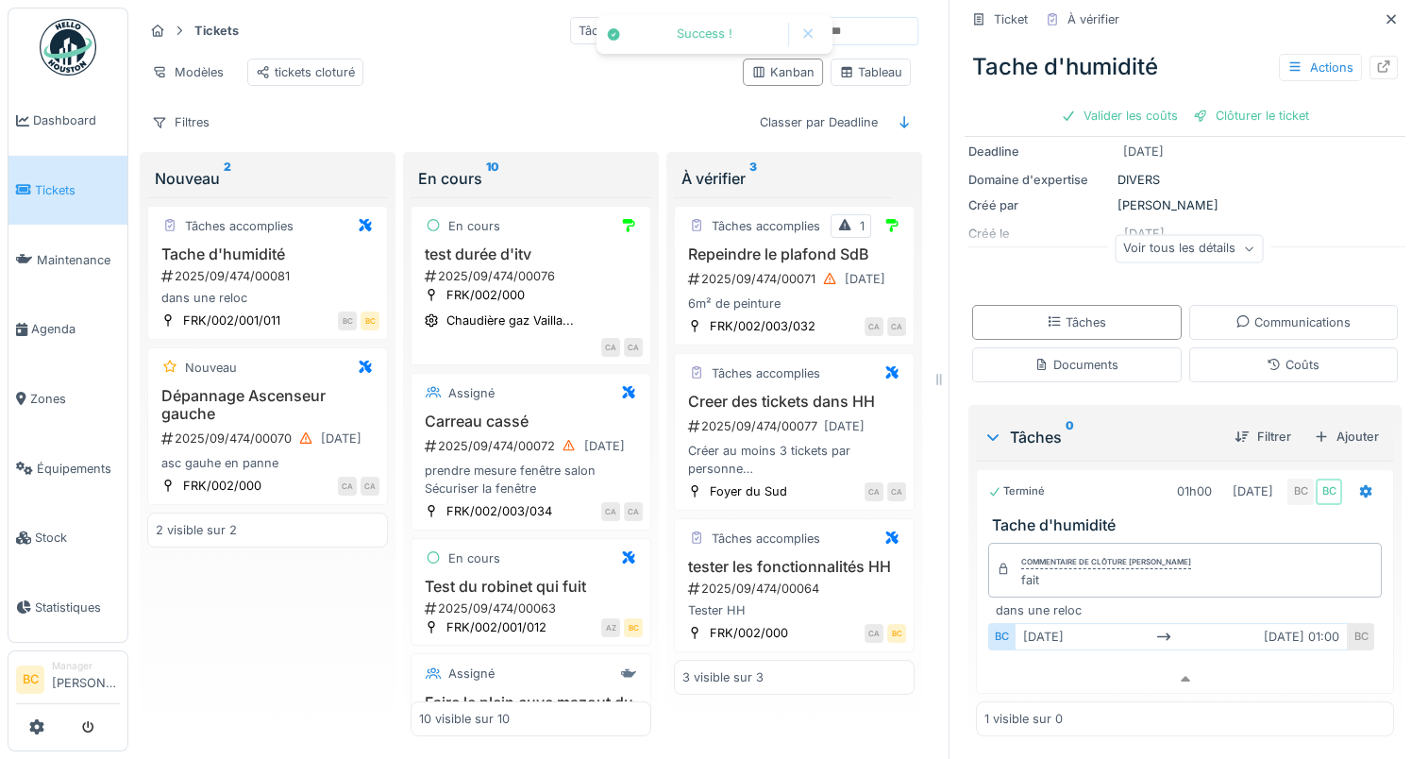
scroll to position [155, 0]
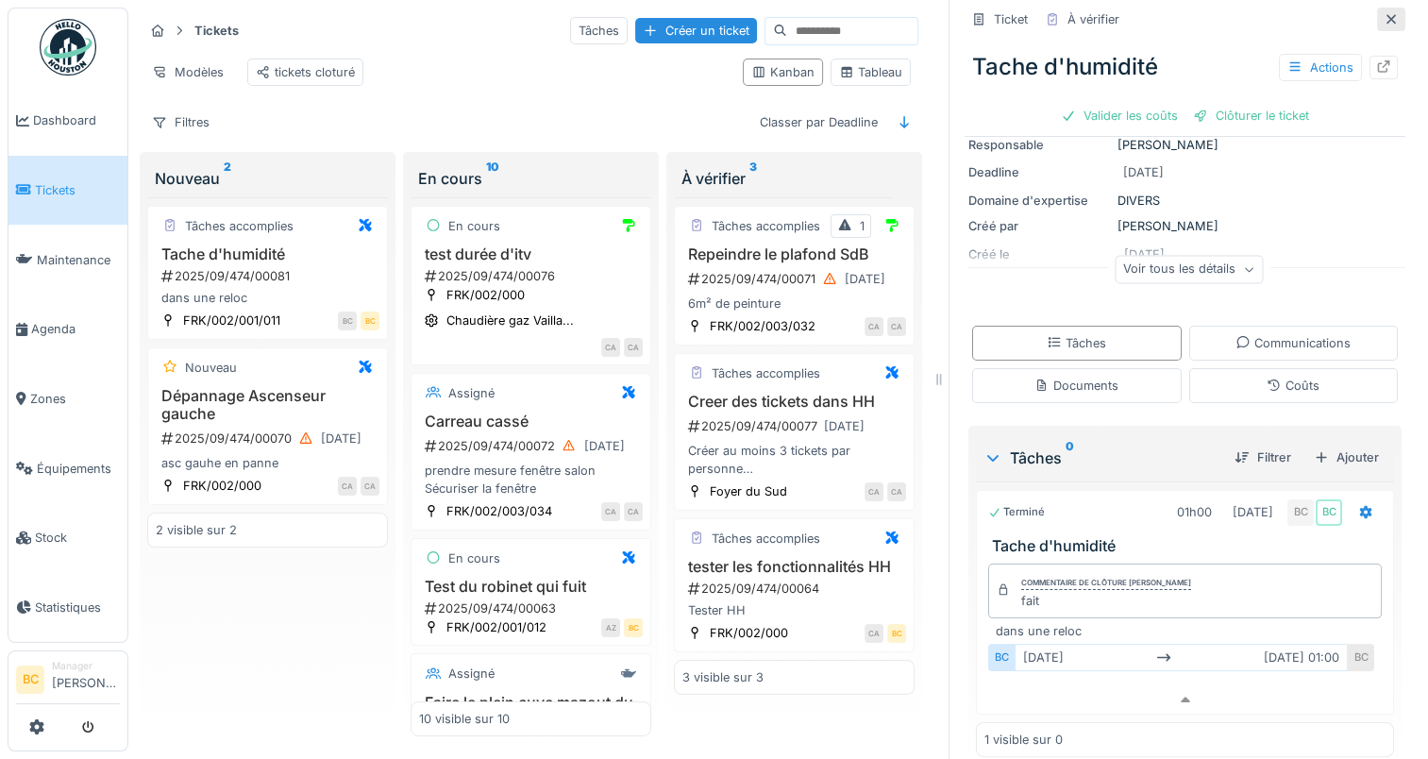
click at [1386, 14] on icon at bounding box center [1390, 18] width 9 height 9
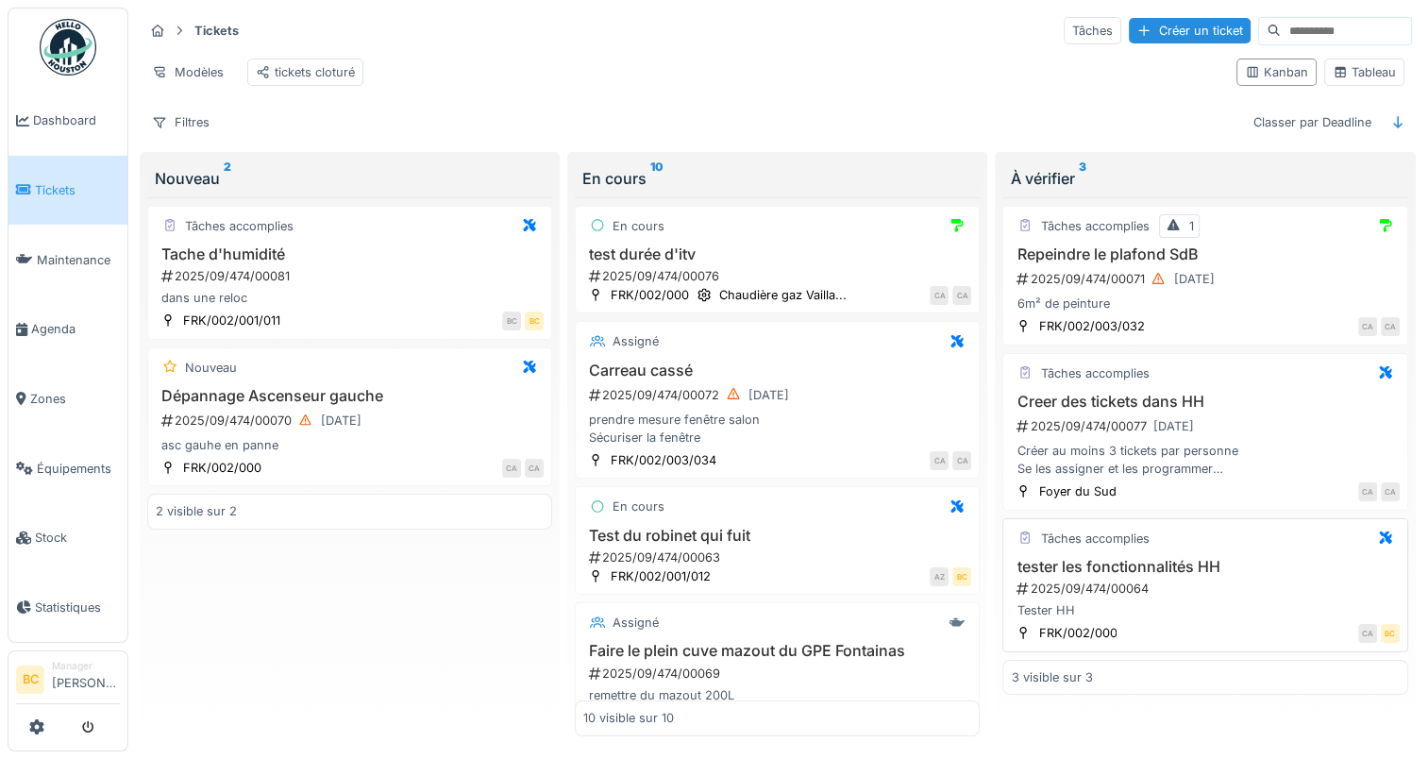
click at [1200, 588] on div "2025/09/474/00064" at bounding box center [1206, 588] width 384 height 18
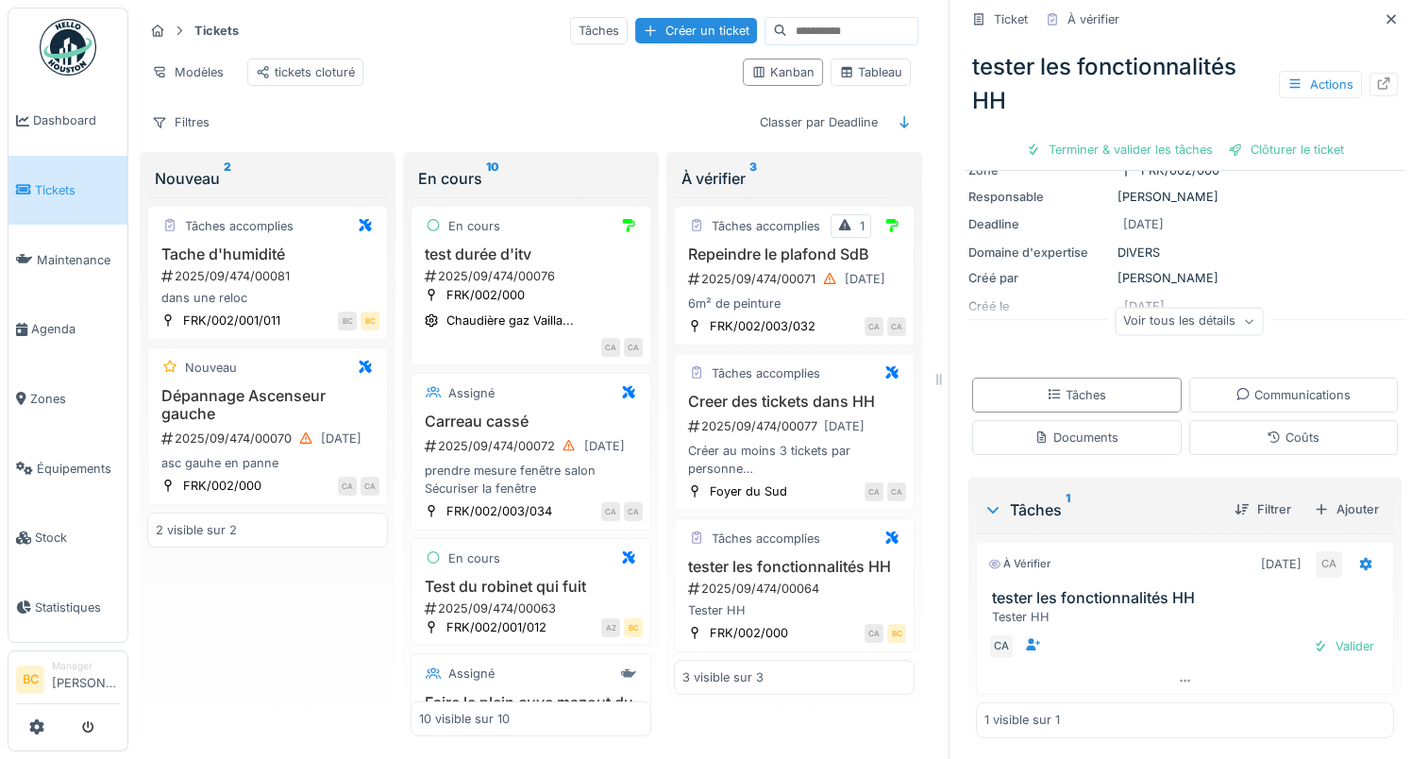
scroll to position [138, 0]
click at [1386, 14] on icon at bounding box center [1390, 18] width 9 height 9
